Goal: Task Accomplishment & Management: Use online tool/utility

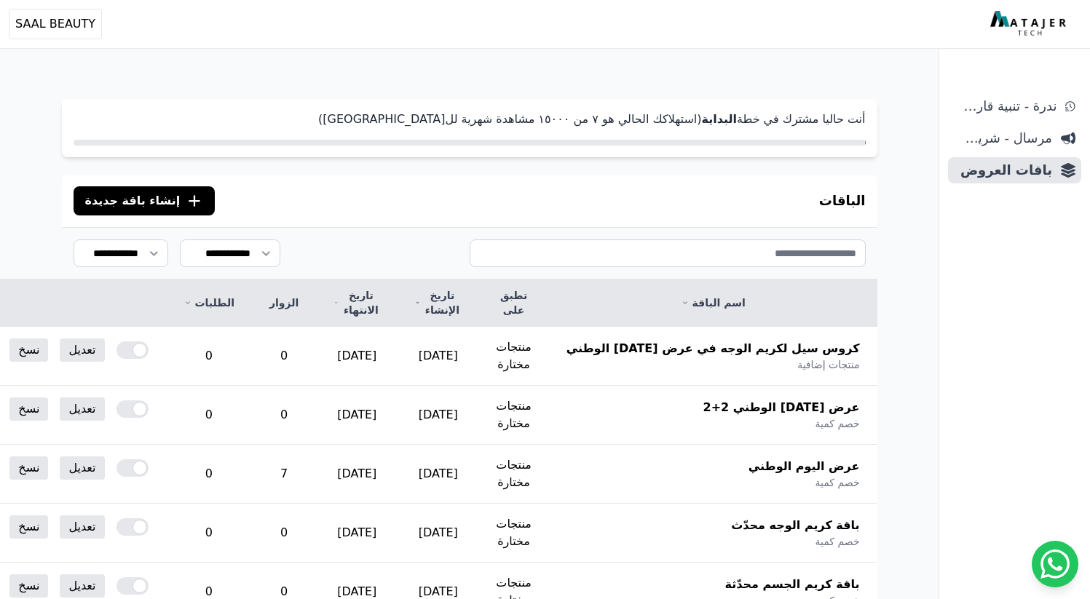
scroll to position [102, 0]
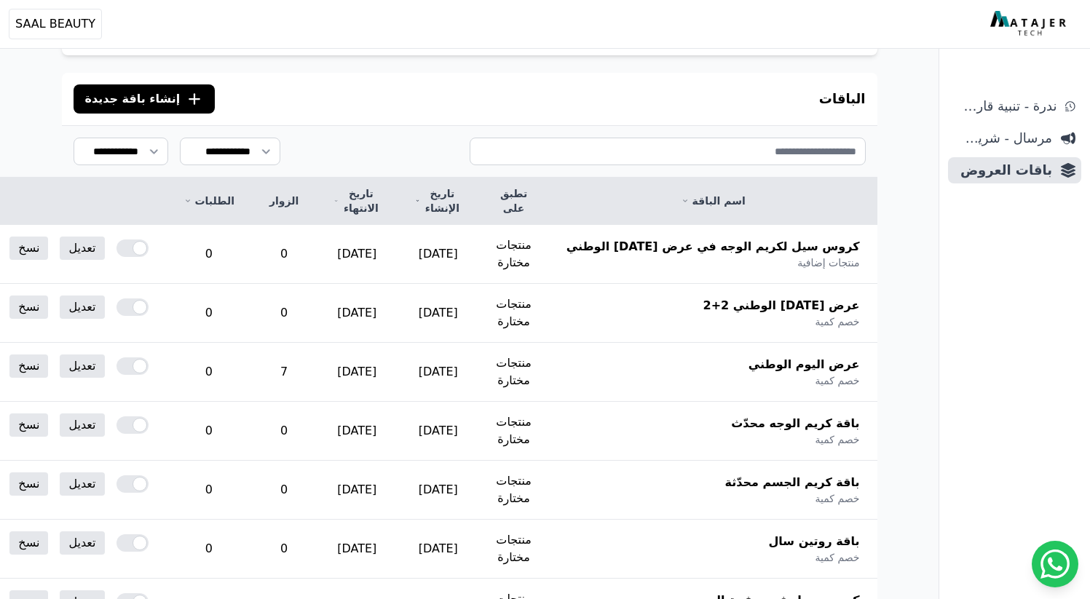
click at [1008, 138] on span "مرسال - شريط دعاية" at bounding box center [1003, 138] width 98 height 20
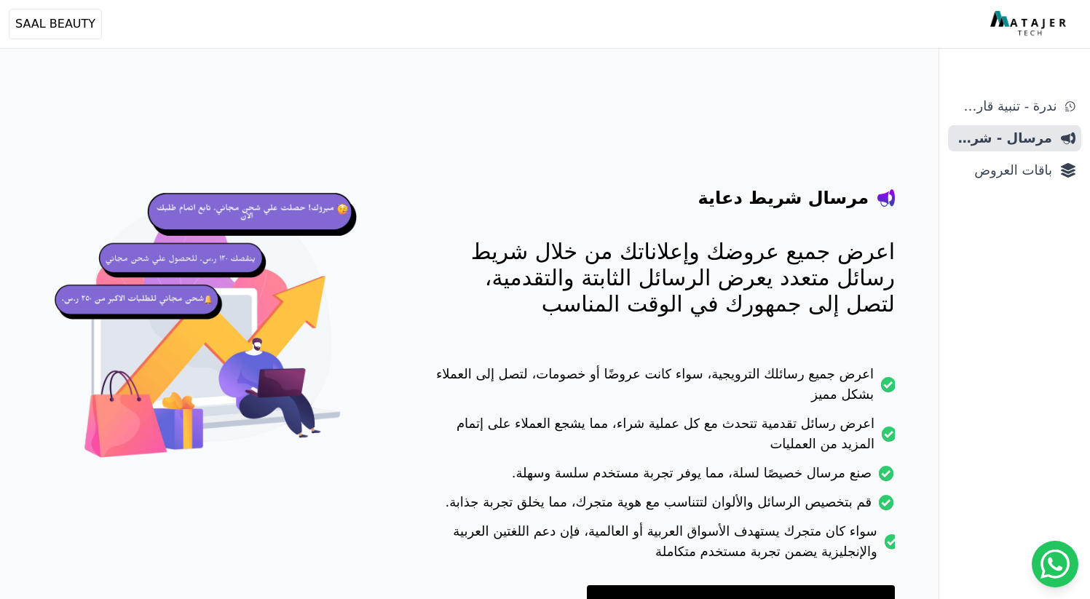
scroll to position [97, 0]
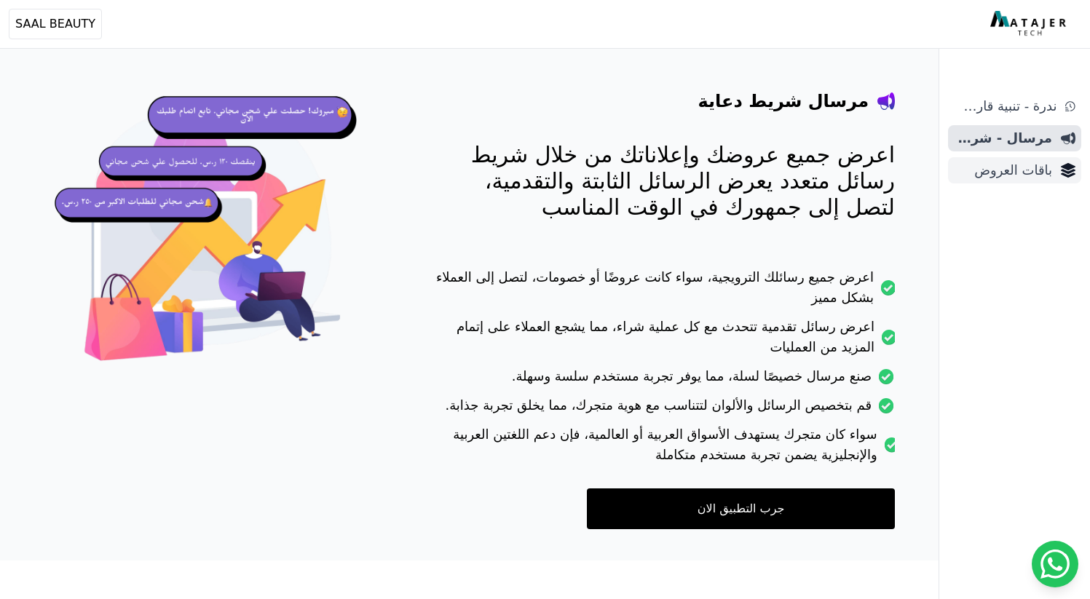
click at [1016, 166] on span "باقات العروض" at bounding box center [1003, 170] width 98 height 20
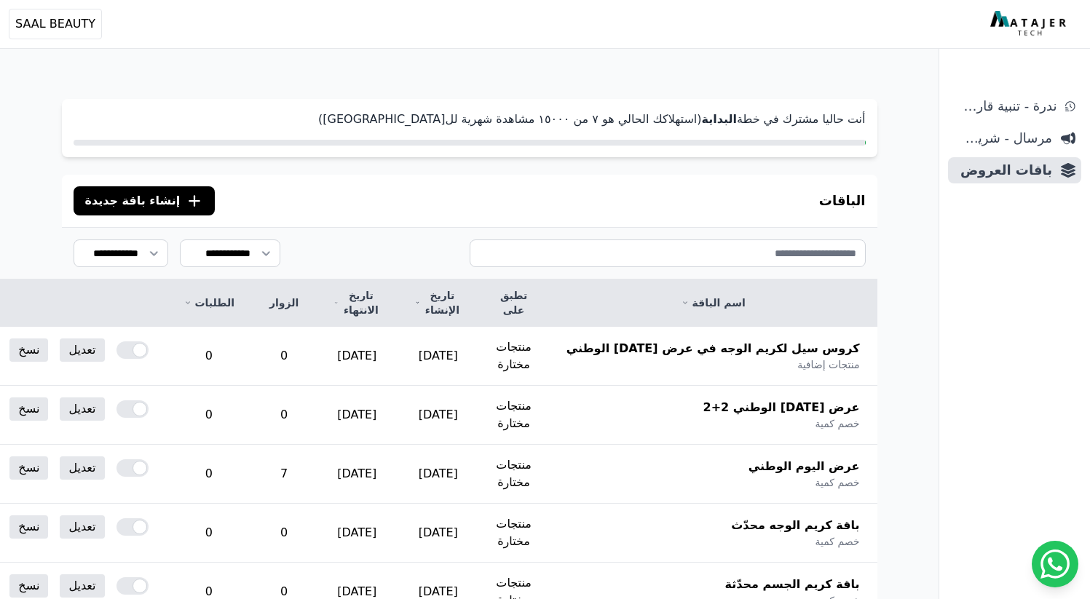
click at [186, 201] on icon ".cls-1{fill:none;stroke:#fff;stroke-linecap:round;stroke-linejoin:round;stroke-…" at bounding box center [194, 200] width 17 height 17
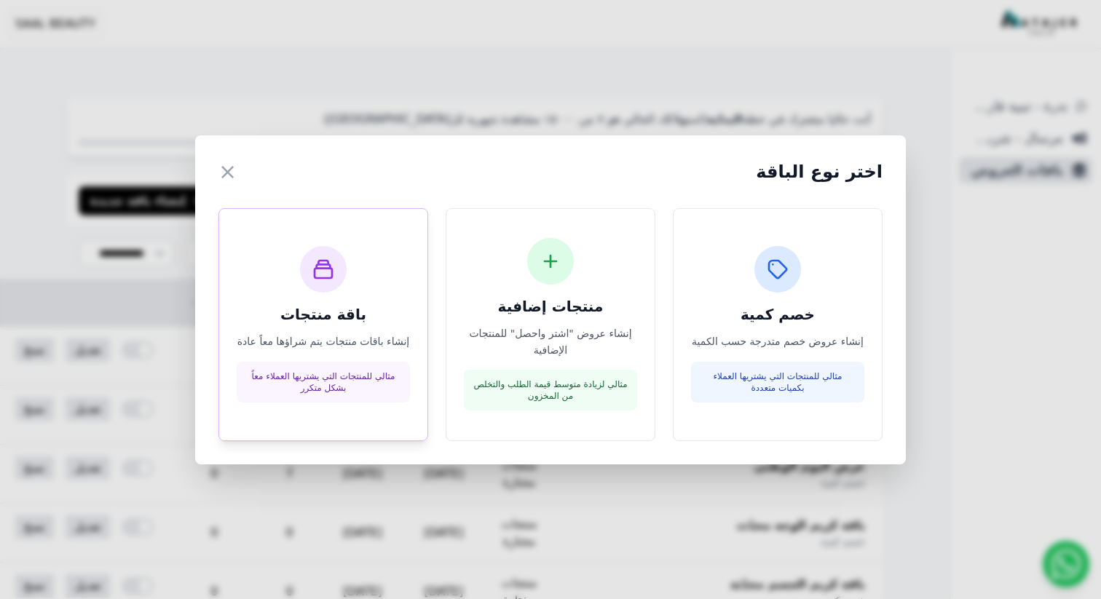
click at [331, 305] on h3 "باقة منتجات" at bounding box center [323, 314] width 173 height 20
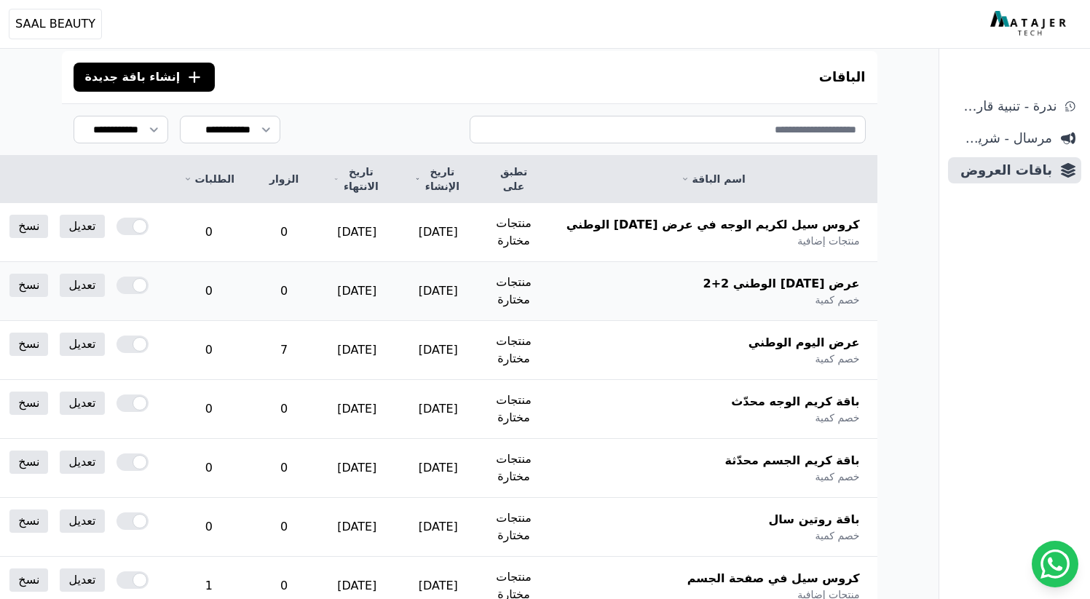
scroll to position [98, 0]
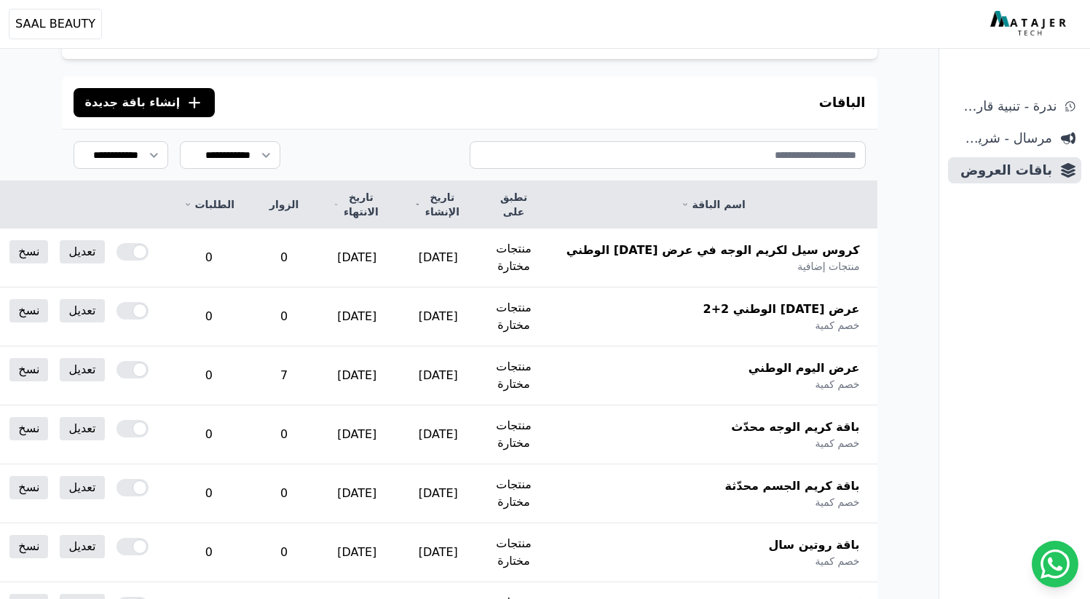
click at [186, 100] on icon ".cls-1{fill:none;stroke:#fff;stroke-linecap:round;stroke-linejoin:round;stroke-…" at bounding box center [194, 102] width 17 height 17
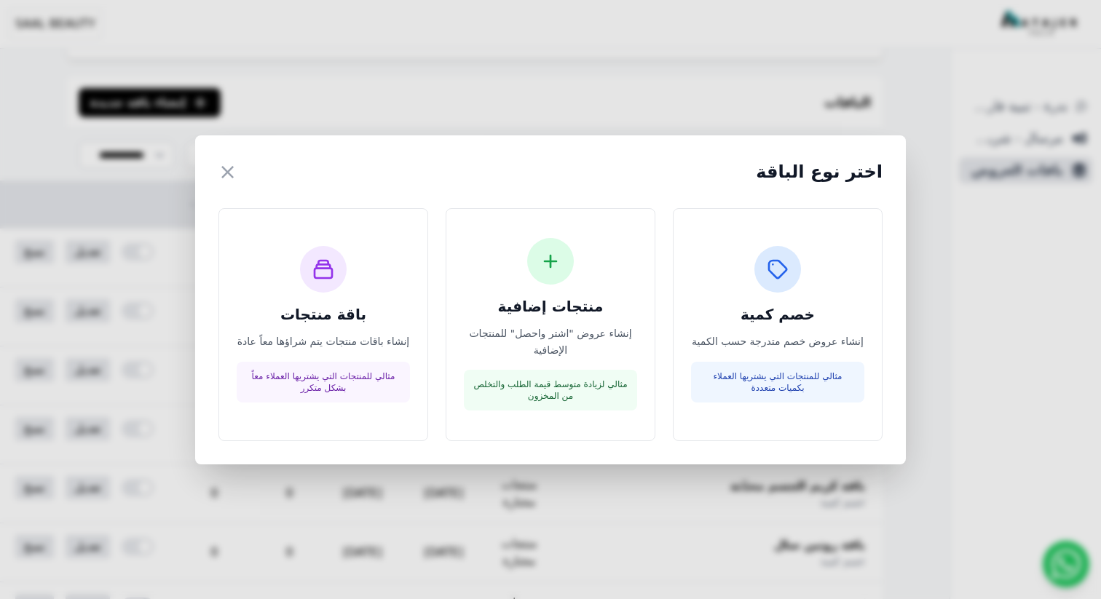
click at [540, 94] on div "اختر نوع الباقة × خصم كمية إنشاء عروض خصم متدرجة حسب الكمية مثالي للمنتجات التي…" at bounding box center [550, 299] width 1101 height 599
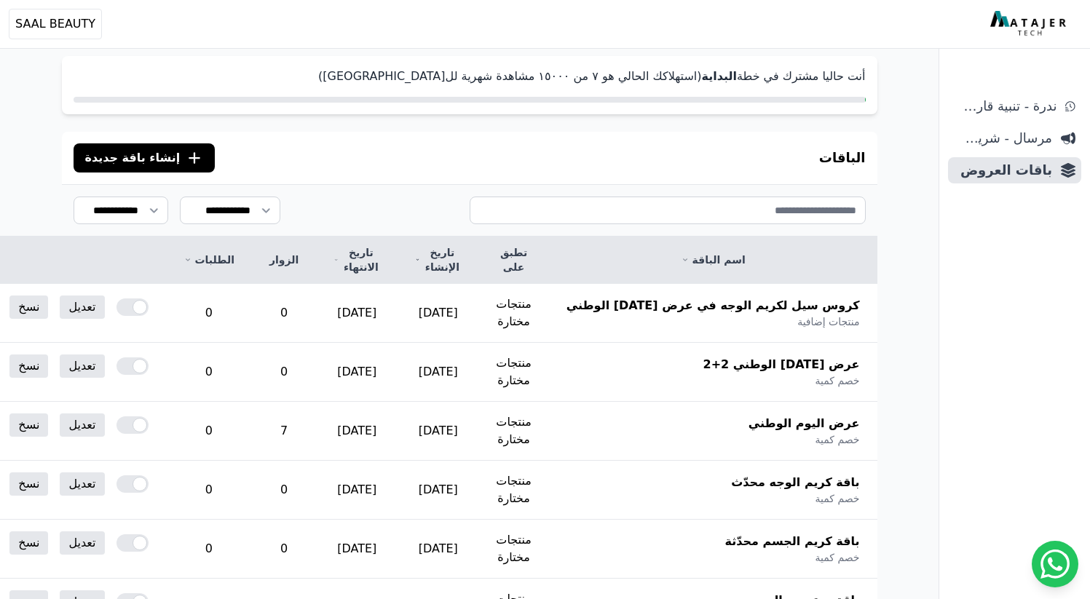
scroll to position [33, 0]
